Goal: Information Seeking & Learning: Learn about a topic

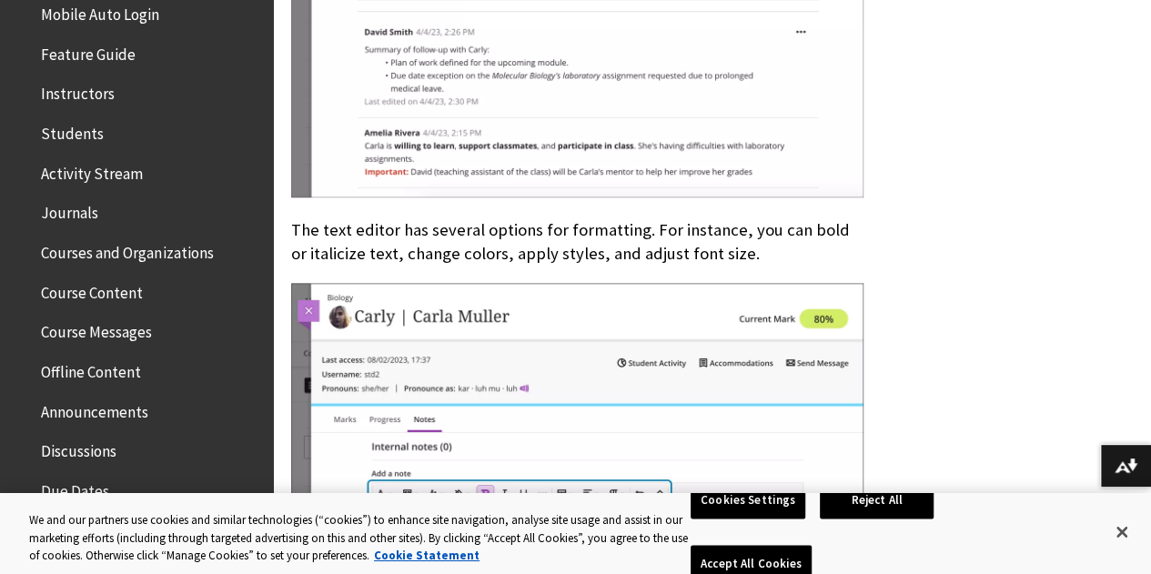
scroll to position [364, 0]
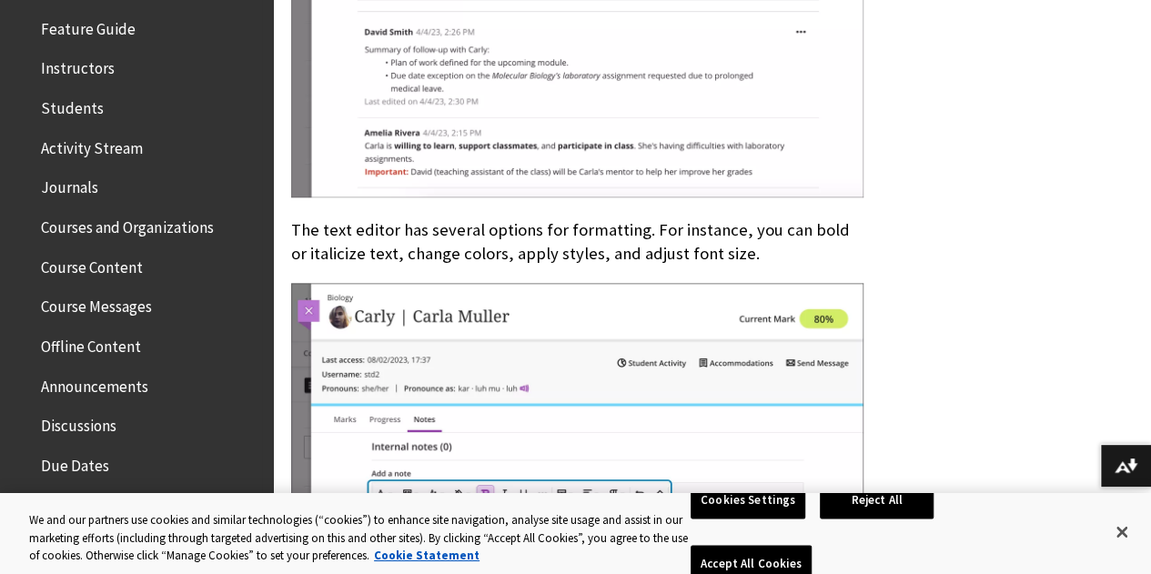
click at [82, 108] on span "Students" at bounding box center [72, 105] width 63 height 25
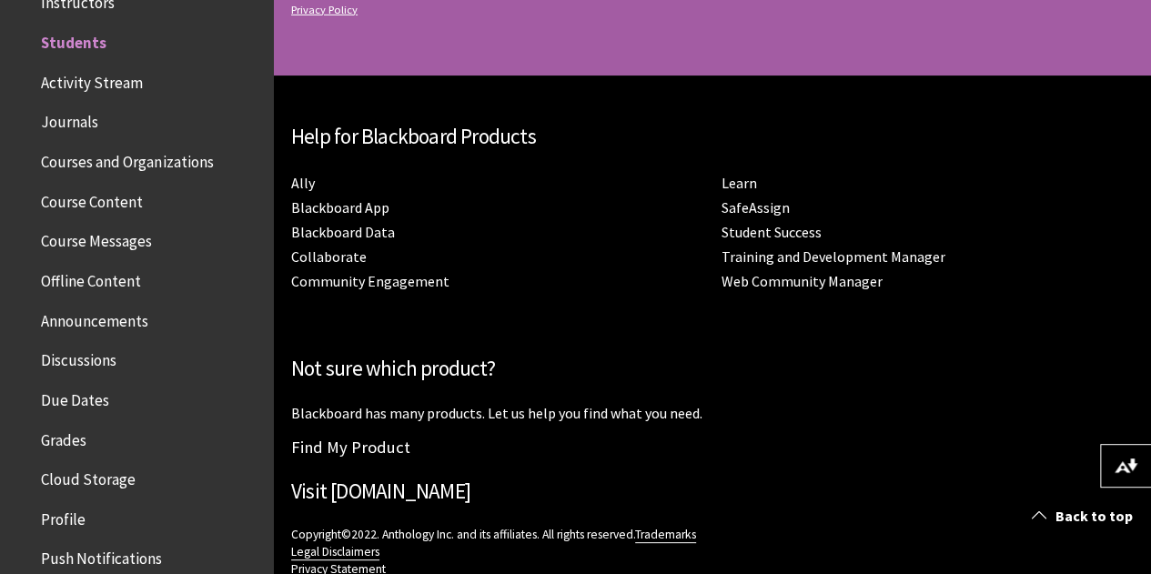
scroll to position [2922, 0]
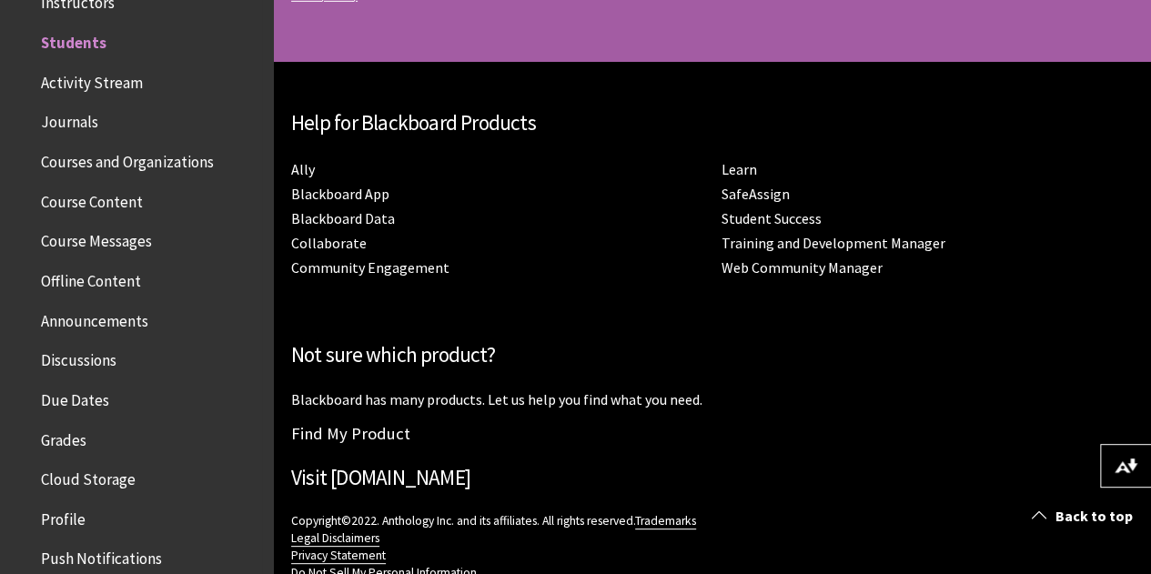
click at [136, 86] on span "Activity Stream" at bounding box center [92, 79] width 102 height 25
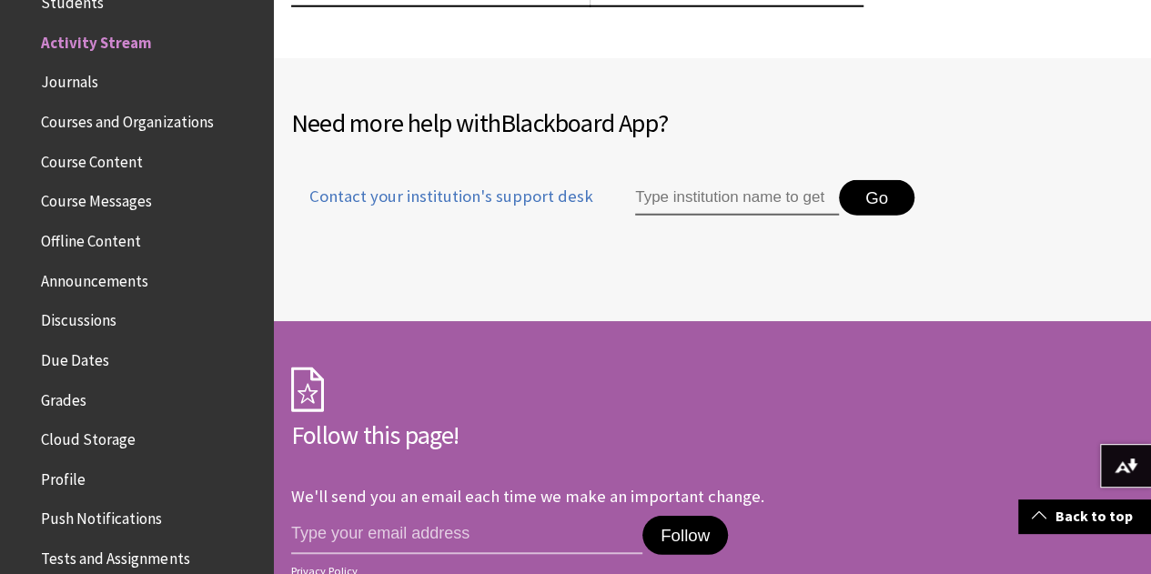
scroll to position [2456, 0]
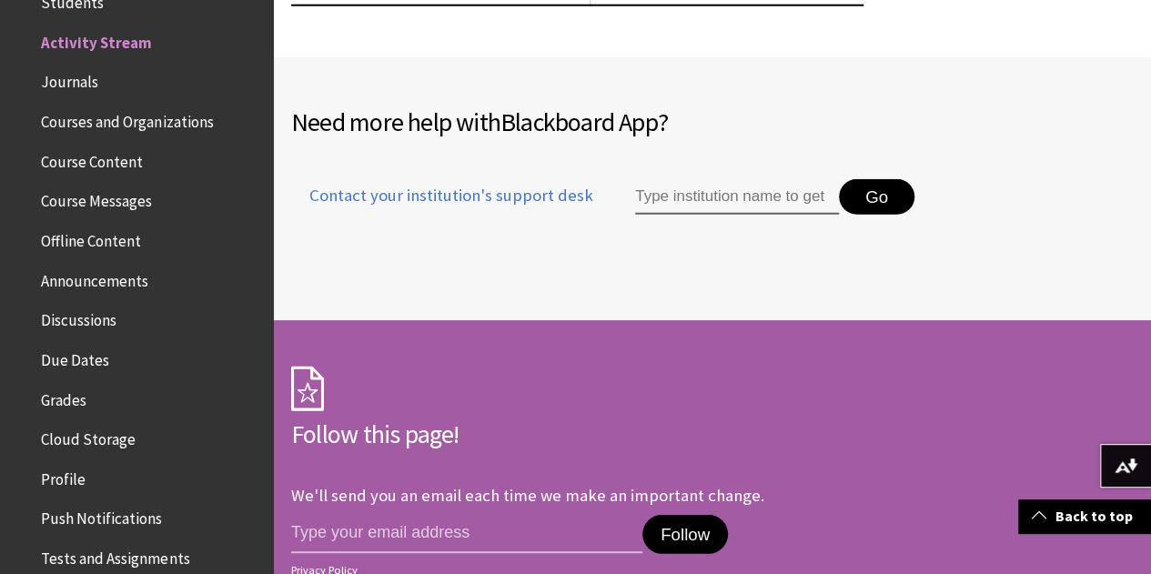
click at [136, 121] on span "Courses and Organizations" at bounding box center [127, 118] width 172 height 25
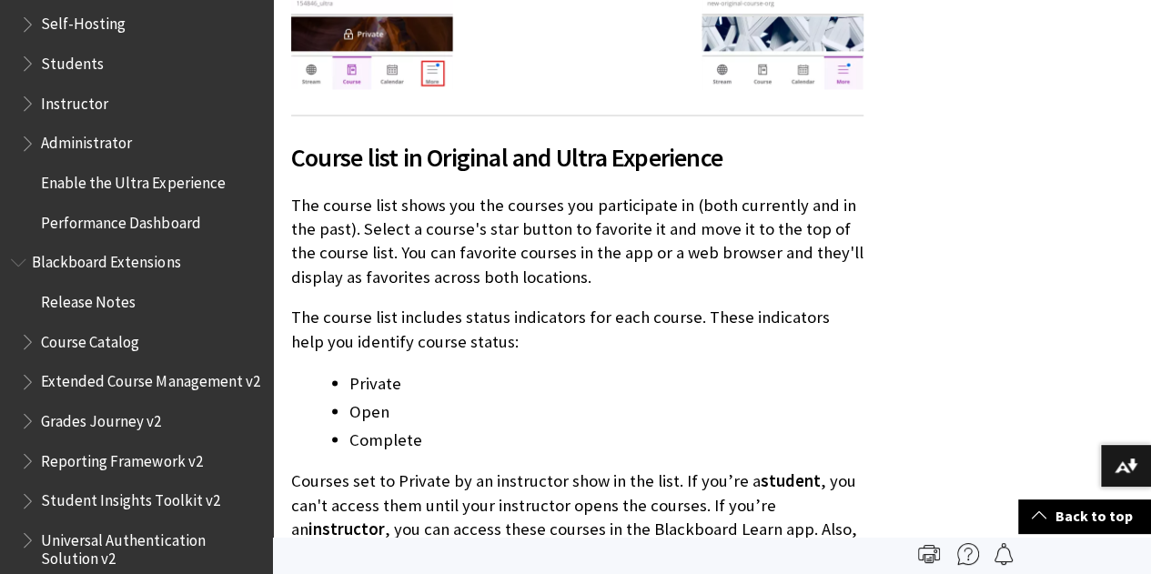
scroll to position [1455, 0]
